Goal: Task Accomplishment & Management: Use online tool/utility

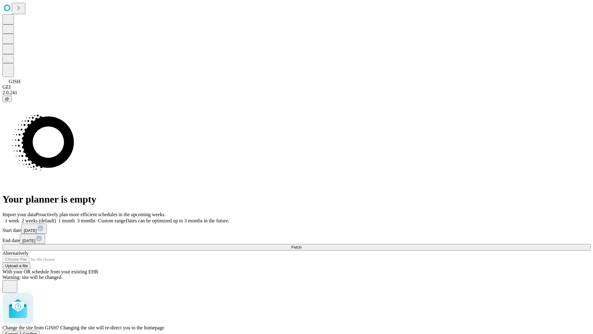
click at [37, 331] on span "Confirm" at bounding box center [30, 333] width 15 height 5
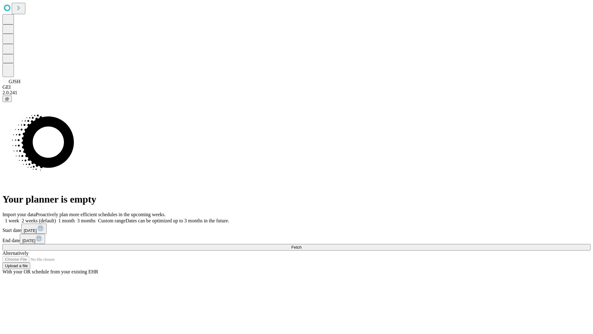
click at [56, 218] on label "2 weeks (default)" at bounding box center [37, 220] width 37 height 5
click at [302, 245] on span "Fetch" at bounding box center [296, 247] width 10 height 5
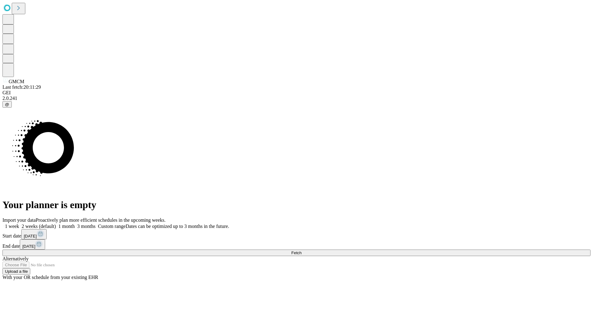
click at [56, 223] on label "2 weeks (default)" at bounding box center [37, 225] width 37 height 5
click at [302, 250] on span "Fetch" at bounding box center [296, 252] width 10 height 5
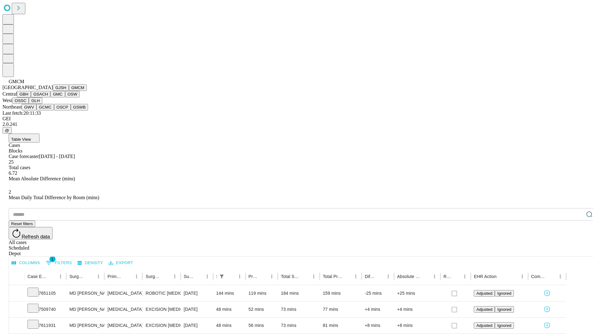
click at [31, 97] on button "GBH" at bounding box center [24, 94] width 14 height 6
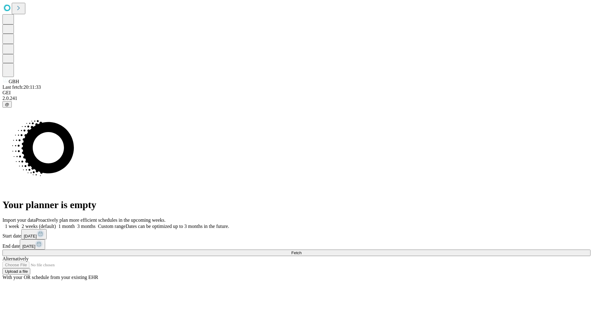
click at [56, 223] on label "2 weeks (default)" at bounding box center [37, 225] width 37 height 5
click at [302, 250] on span "Fetch" at bounding box center [296, 252] width 10 height 5
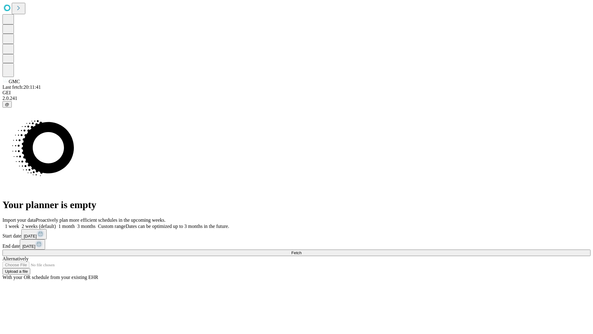
click at [56, 223] on label "2 weeks (default)" at bounding box center [37, 225] width 37 height 5
click at [302, 250] on span "Fetch" at bounding box center [296, 252] width 10 height 5
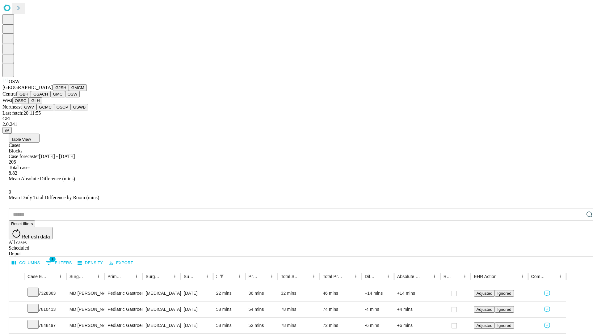
click at [29, 104] on button "OSSC" at bounding box center [20, 100] width 17 height 6
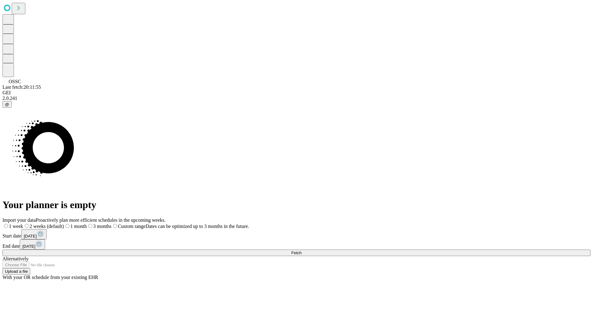
click at [64, 223] on label "2 weeks (default)" at bounding box center [43, 225] width 41 height 5
click at [302, 250] on span "Fetch" at bounding box center [296, 252] width 10 height 5
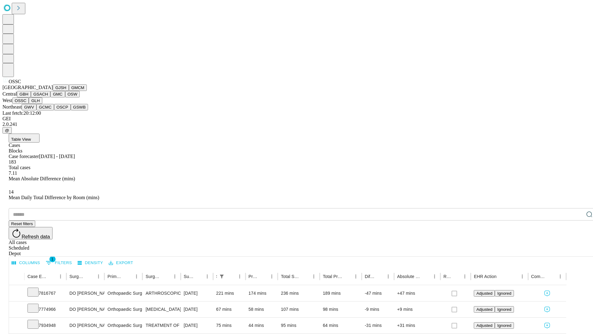
click at [42, 104] on button "GLH" at bounding box center [35, 100] width 13 height 6
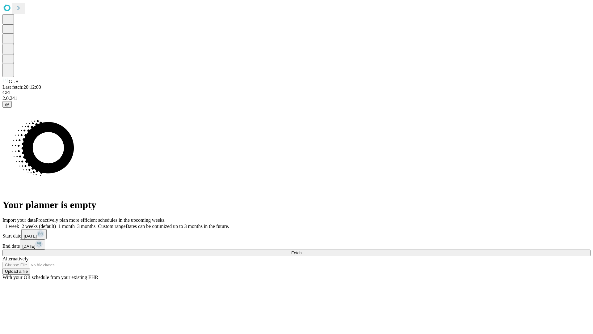
click at [56, 223] on label "2 weeks (default)" at bounding box center [37, 225] width 37 height 5
click at [302, 250] on span "Fetch" at bounding box center [296, 252] width 10 height 5
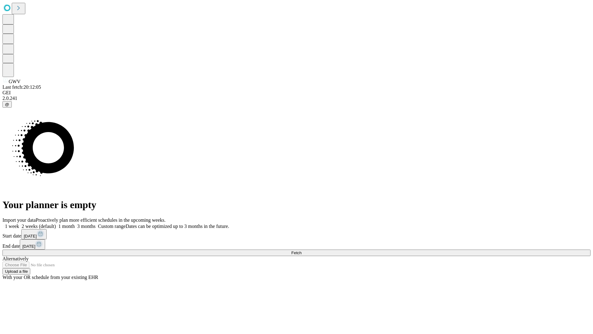
click at [56, 223] on label "2 weeks (default)" at bounding box center [37, 225] width 37 height 5
click at [302, 250] on span "Fetch" at bounding box center [296, 252] width 10 height 5
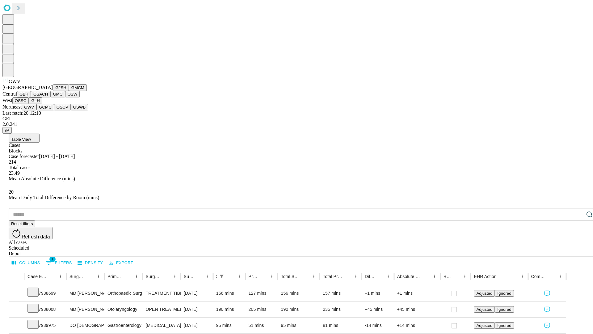
click at [48, 110] on button "GCMC" at bounding box center [45, 107] width 18 height 6
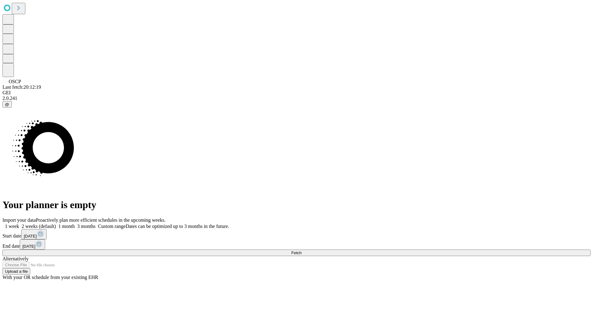
click at [302, 250] on span "Fetch" at bounding box center [296, 252] width 10 height 5
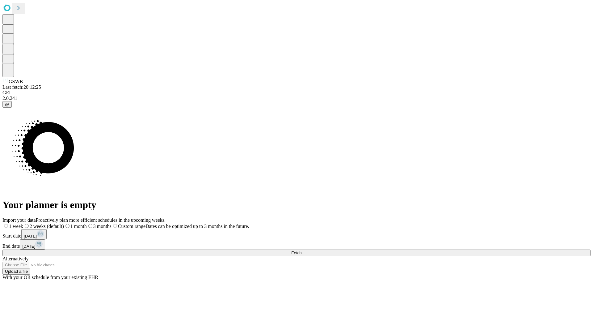
click at [64, 223] on label "2 weeks (default)" at bounding box center [43, 225] width 41 height 5
click at [302, 250] on span "Fetch" at bounding box center [296, 252] width 10 height 5
